Goal: Transaction & Acquisition: Purchase product/service

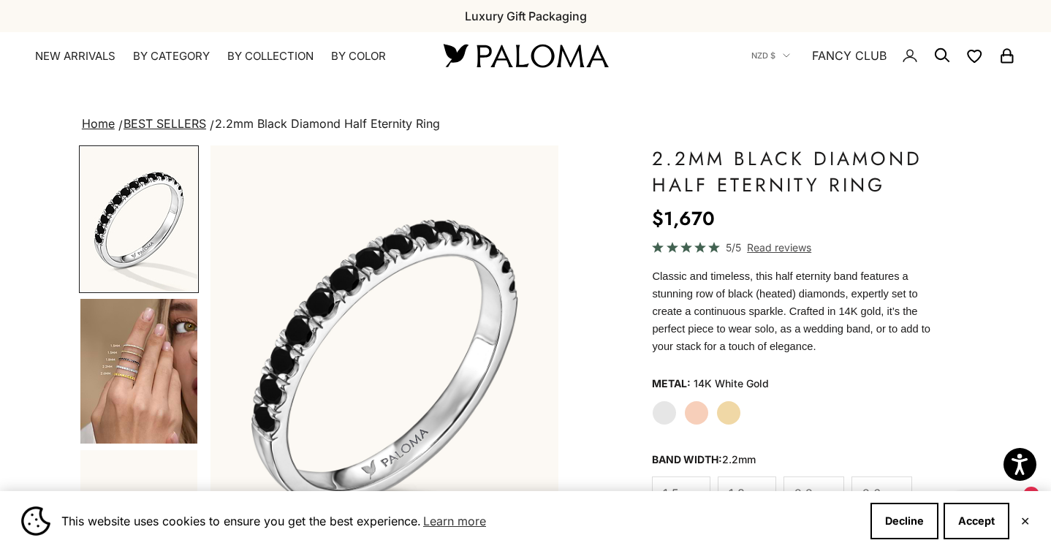
click at [165, 378] on img "Go to item 4" at bounding box center [138, 371] width 117 height 145
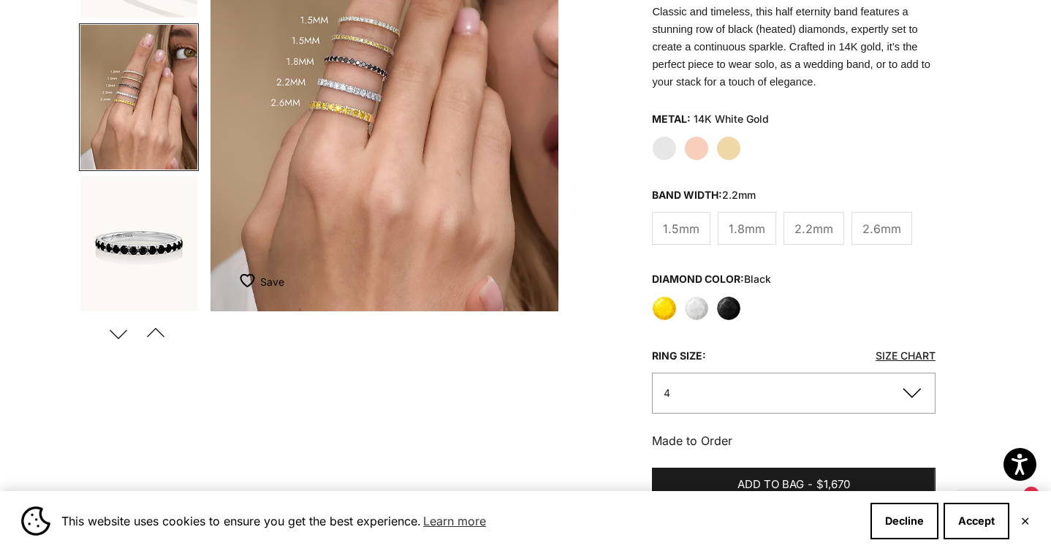
scroll to position [269, 0]
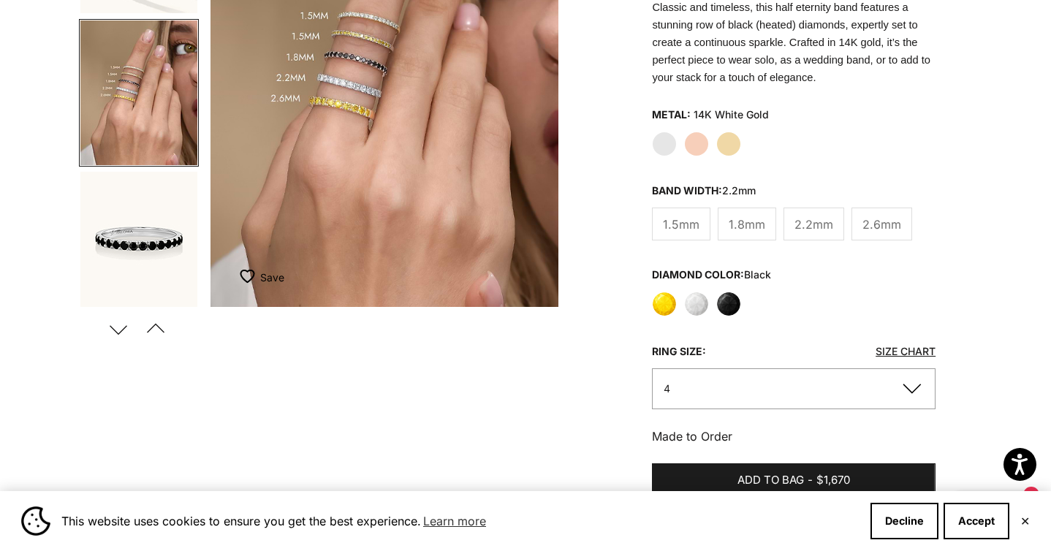
click at [745, 224] on span "1.8mm" at bounding box center [747, 224] width 37 height 19
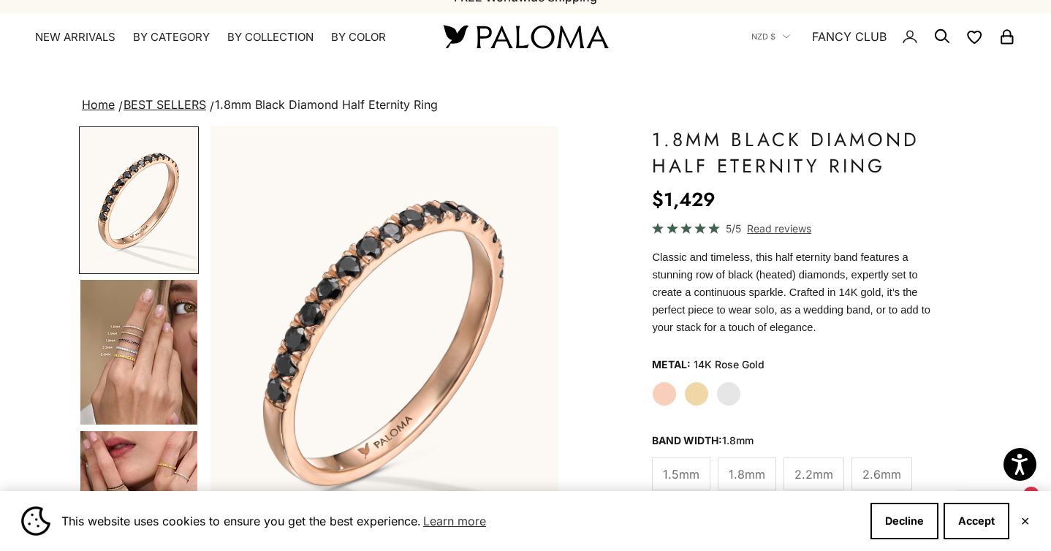
click at [380, 251] on img "Item 1 of 23" at bounding box center [384, 341] width 349 height 430
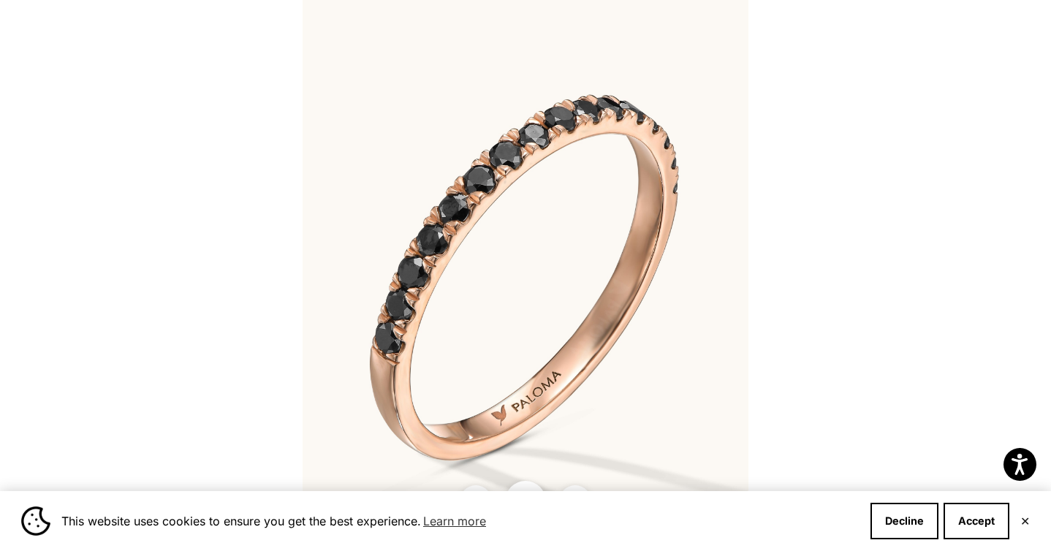
click at [380, 250] on img at bounding box center [526, 275] width 446 height 551
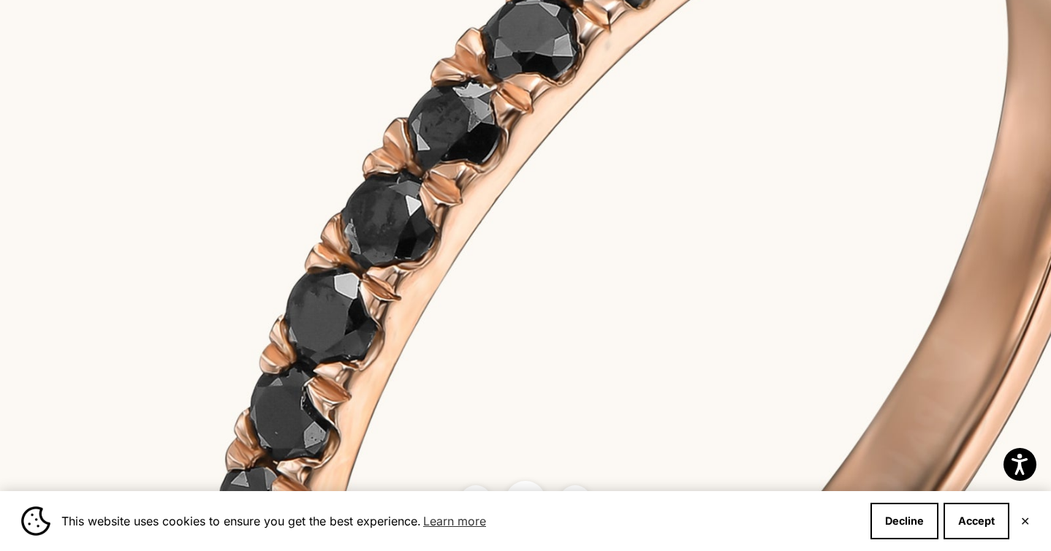
click at [526, 303] on img at bounding box center [669, 325] width 1338 height 1653
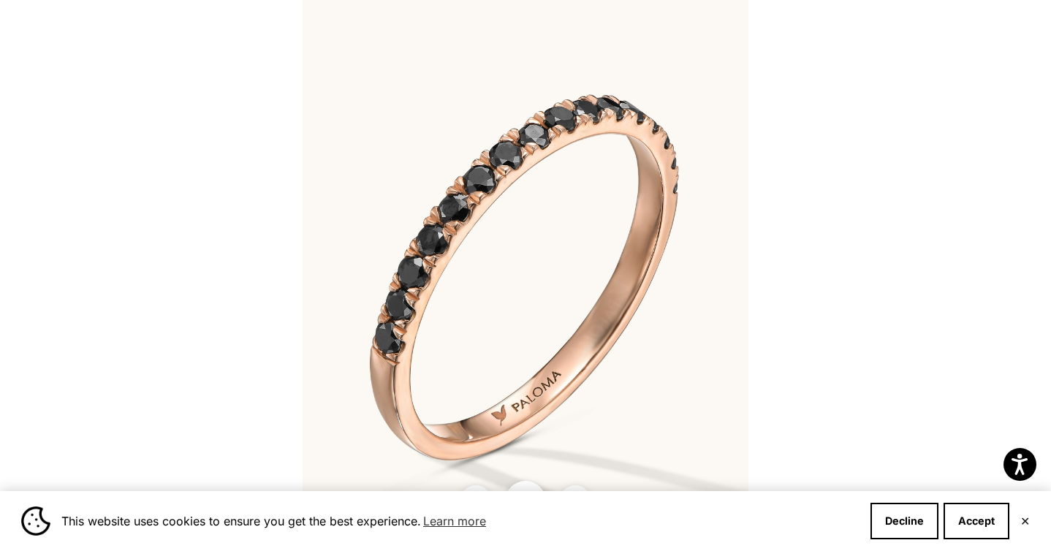
click at [1031, 524] on div "This website uses cookies to ensure you get the best experience. Learn more Dec…" at bounding box center [525, 521] width 1051 height 60
click at [1028, 517] on button "✕" at bounding box center [1025, 521] width 10 height 9
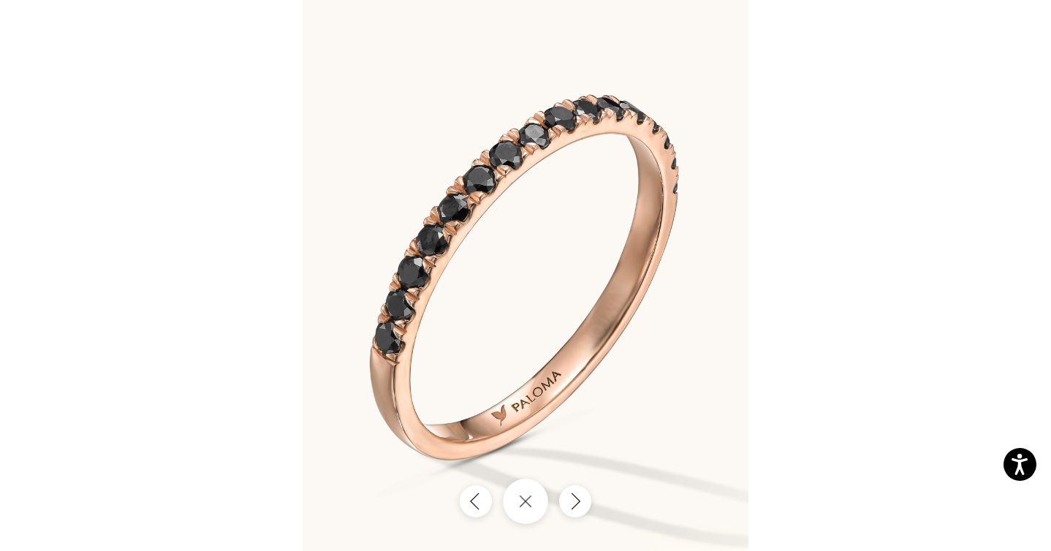
click at [521, 501] on icon "Close gallery" at bounding box center [525, 501] width 13 height 13
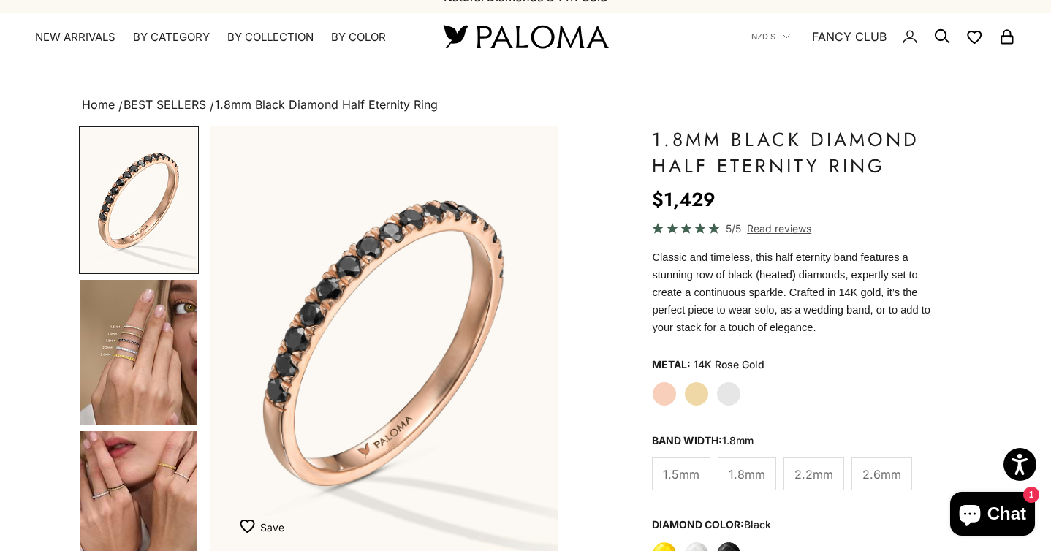
click at [696, 393] on label "Yellow Gold" at bounding box center [696, 393] width 25 height 25
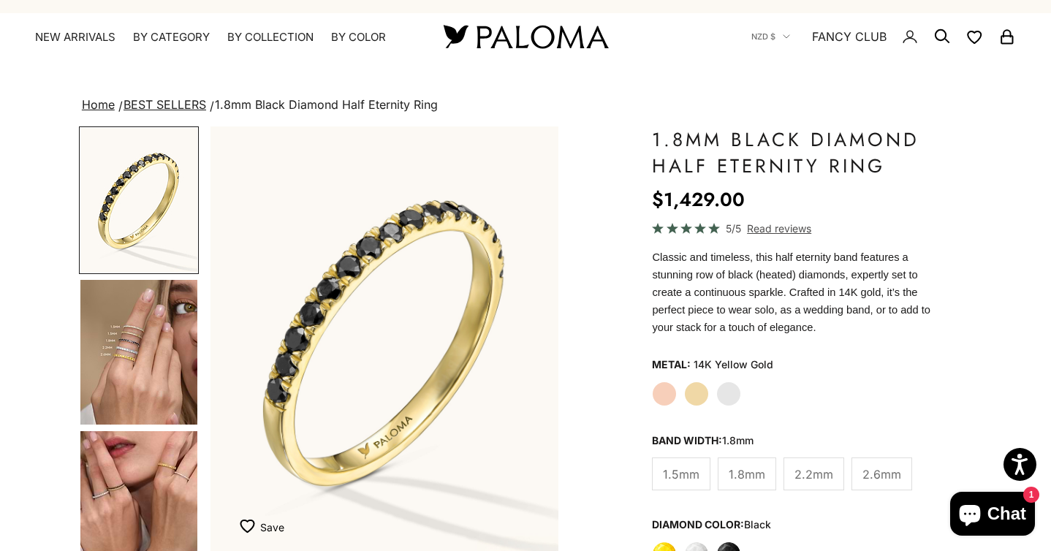
click at [669, 389] on label "Rose Gold" at bounding box center [664, 393] width 25 height 25
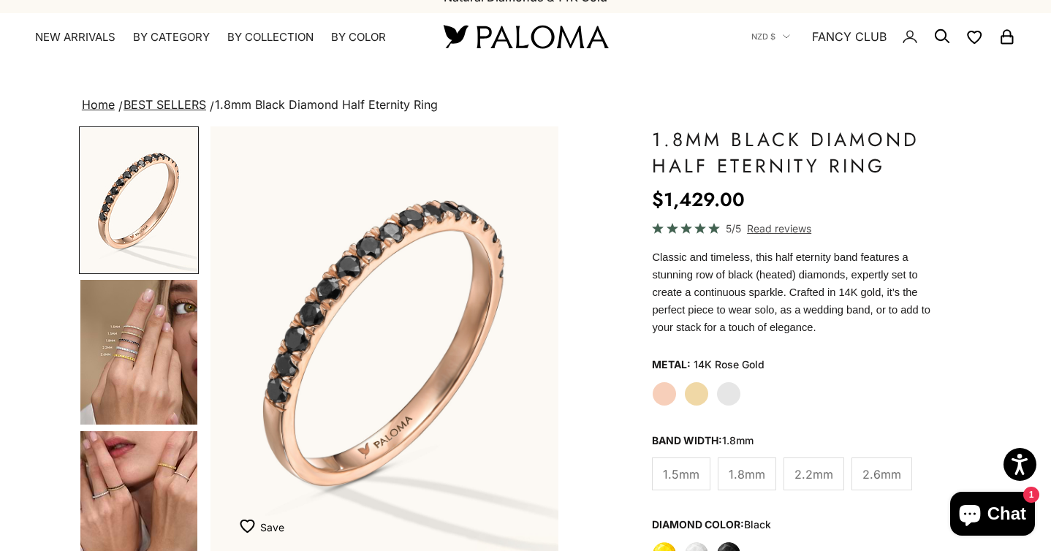
click at [696, 399] on label "Yellow Gold" at bounding box center [696, 393] width 25 height 25
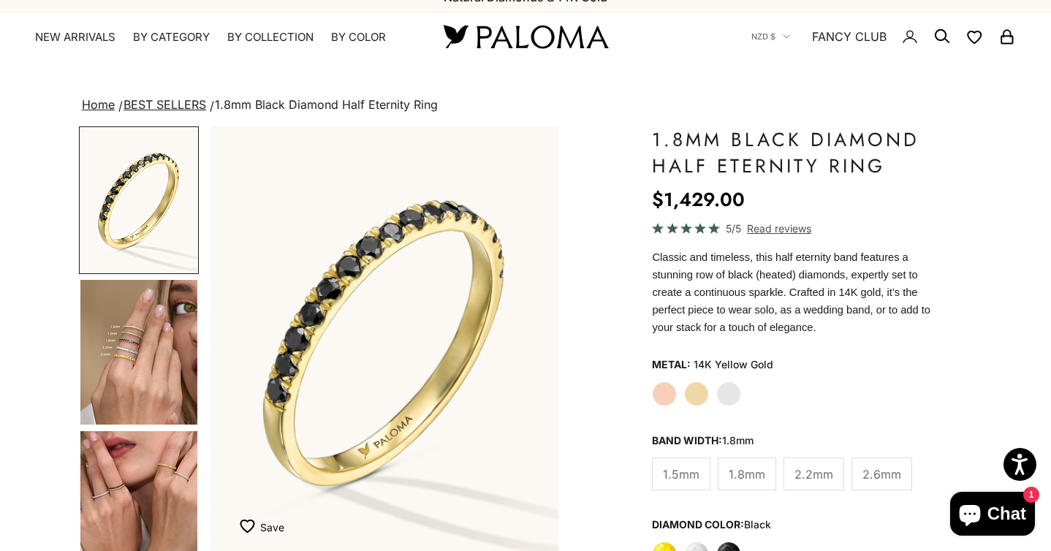
click at [667, 397] on label "Rose Gold" at bounding box center [664, 393] width 25 height 25
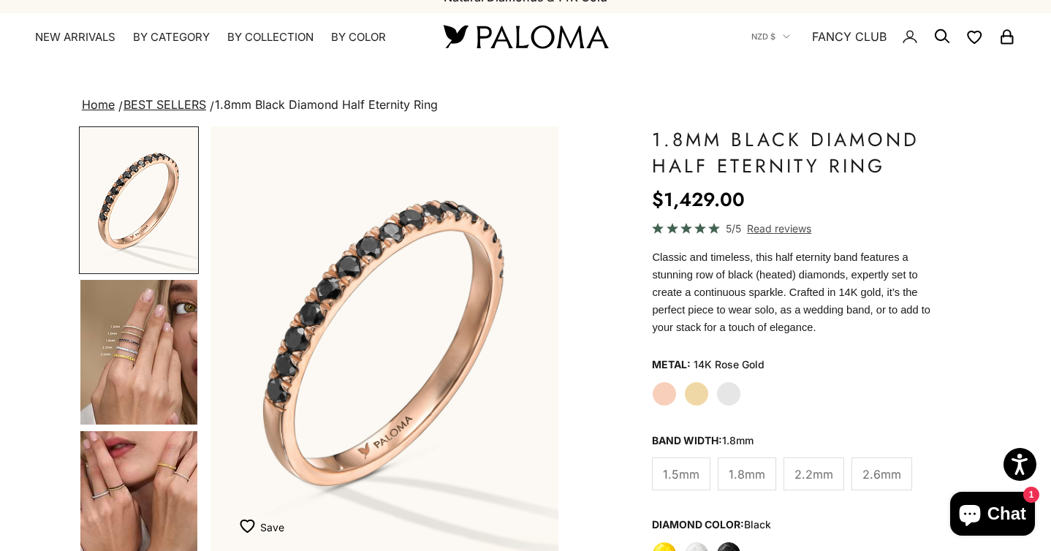
click at [731, 400] on label "White Gold" at bounding box center [728, 393] width 25 height 25
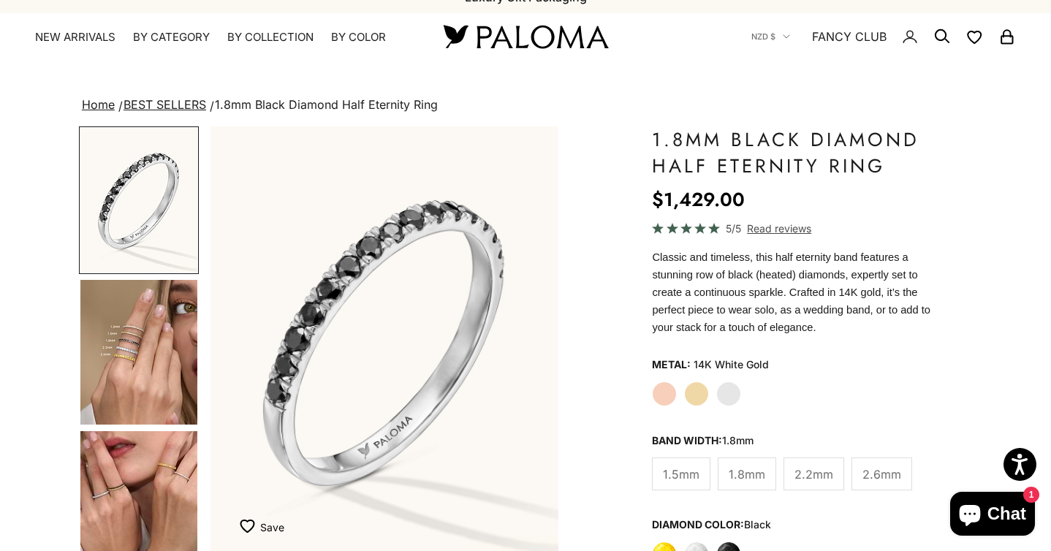
click at [654, 396] on label "Rose Gold" at bounding box center [664, 393] width 25 height 25
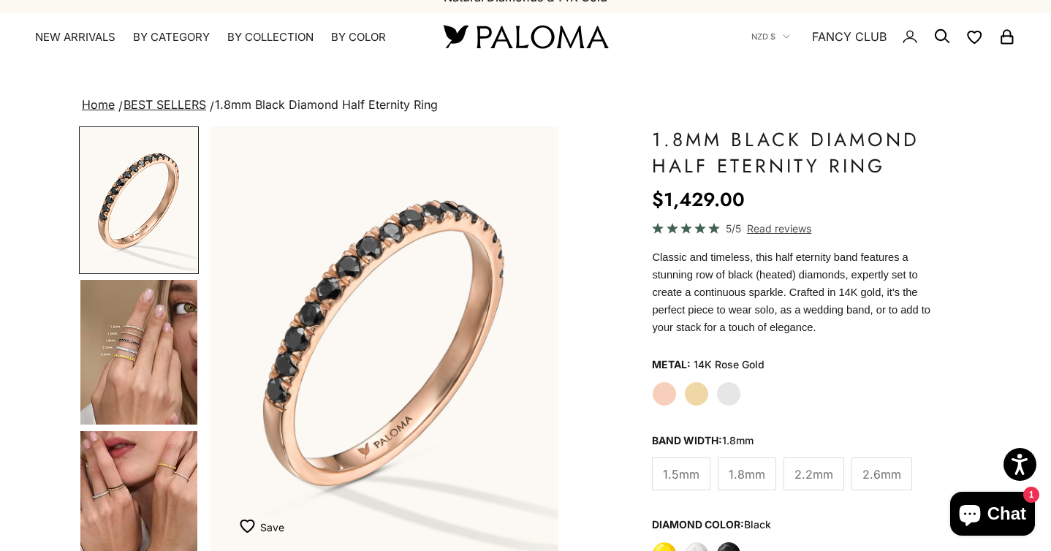
click at [181, 345] on img "Go to item 4" at bounding box center [138, 352] width 117 height 145
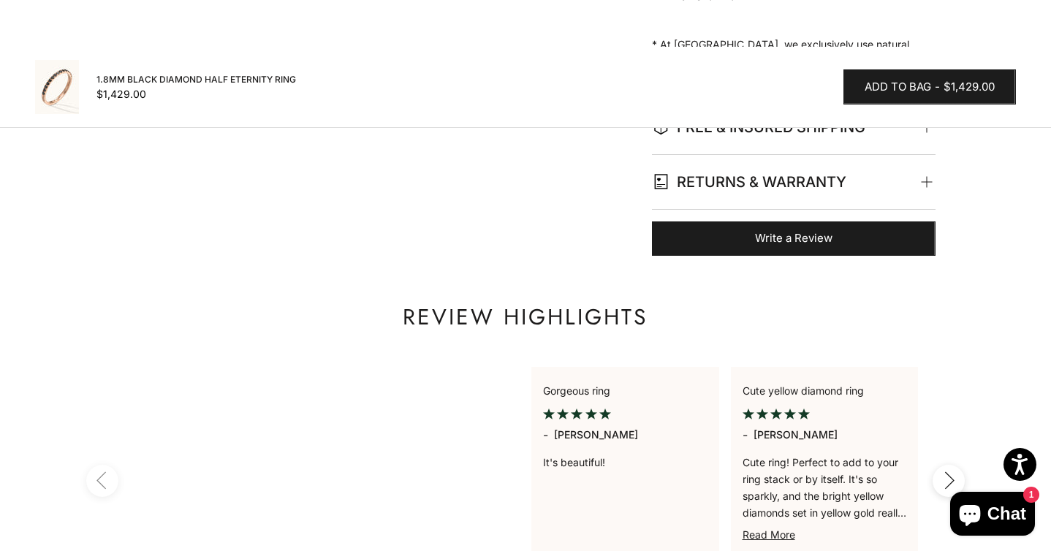
scroll to position [1049, 0]
